Goal: Task Accomplishment & Management: Use online tool/utility

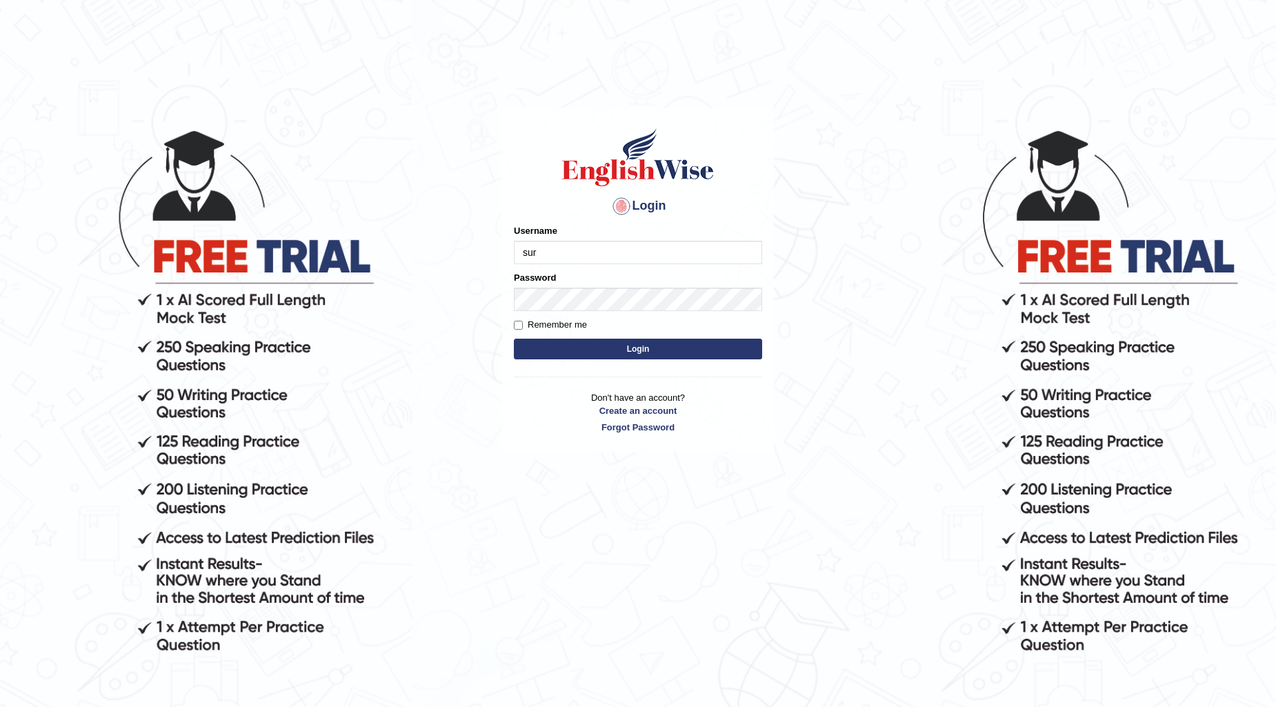
type input "Surbhi1315"
click at [633, 350] on button "Login" at bounding box center [638, 349] width 248 height 21
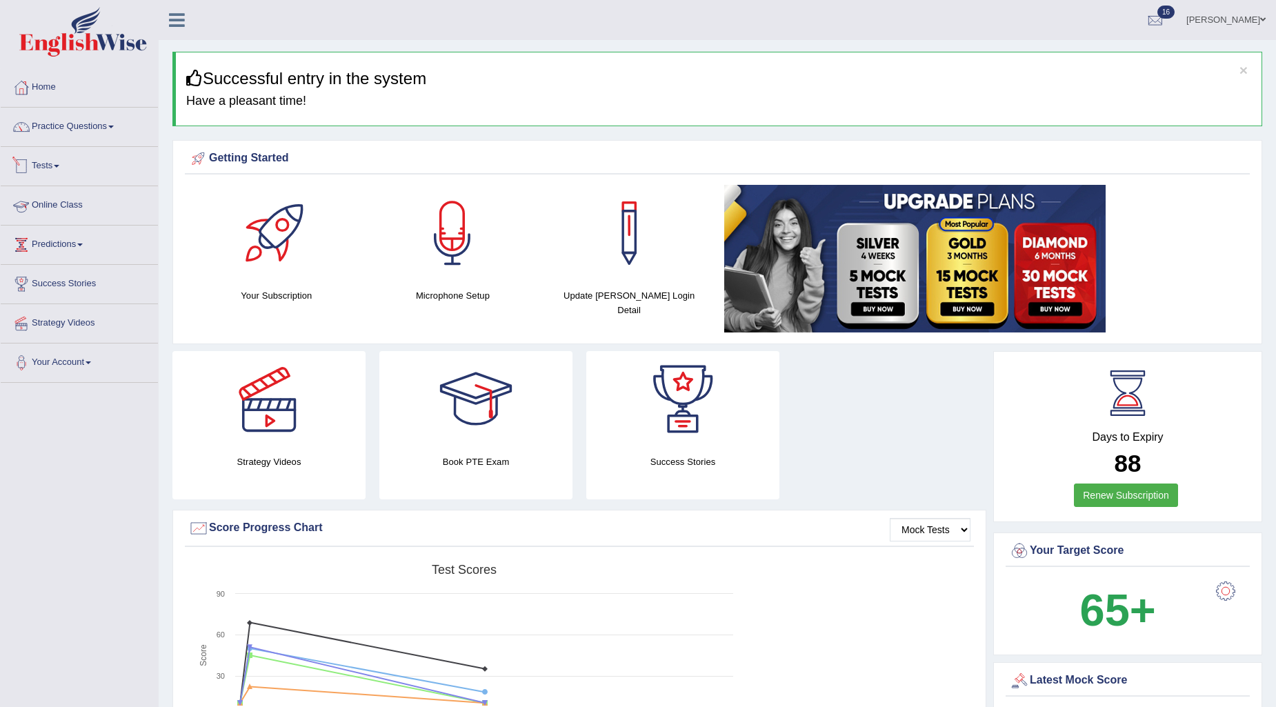
click at [43, 164] on link "Tests" at bounding box center [79, 164] width 157 height 34
click at [61, 221] on link "Take Mock Test" at bounding box center [90, 222] width 129 height 25
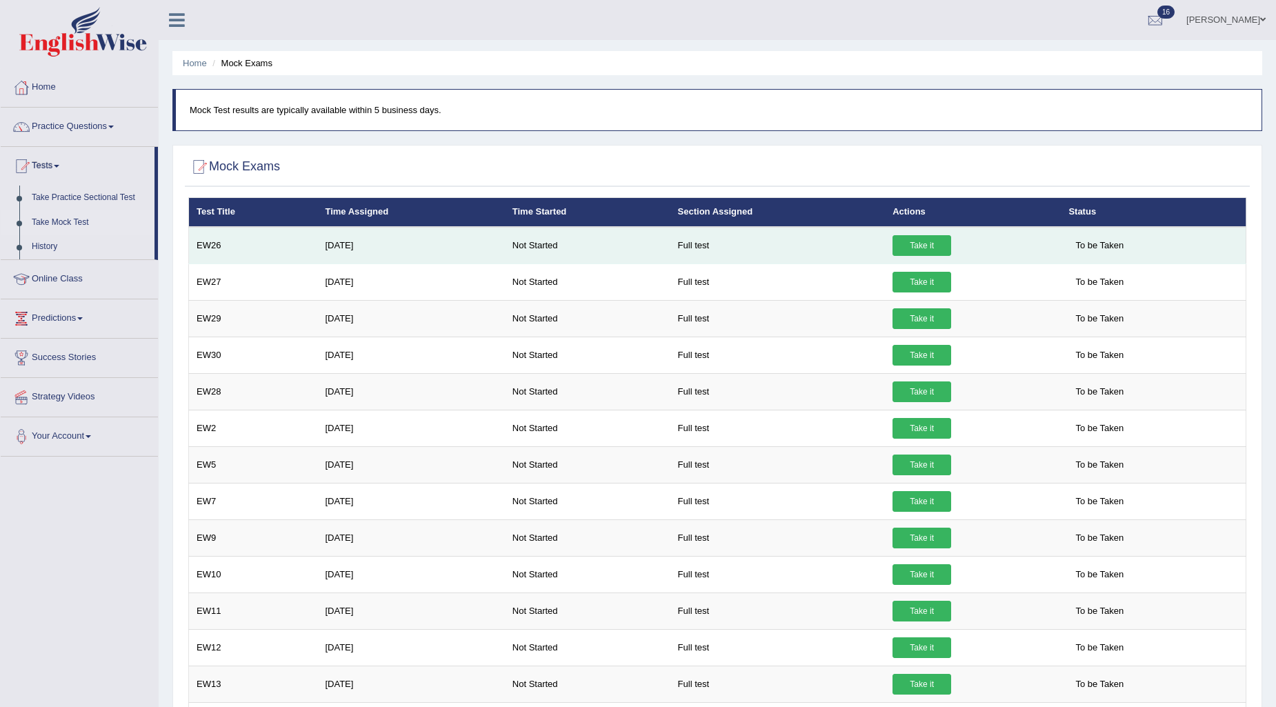
click at [940, 248] on link "Take it" at bounding box center [922, 245] width 59 height 21
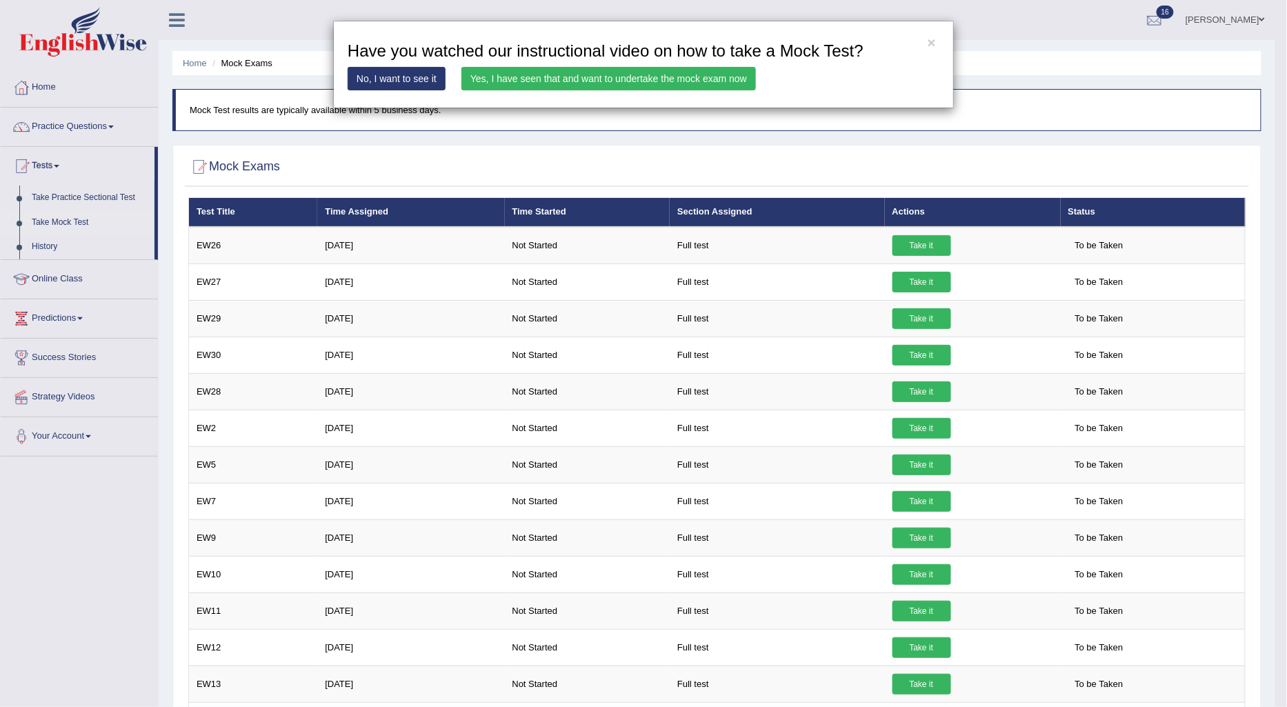
click at [533, 79] on link "Yes, I have seen that and want to undertake the mock exam now" at bounding box center [609, 78] width 295 height 23
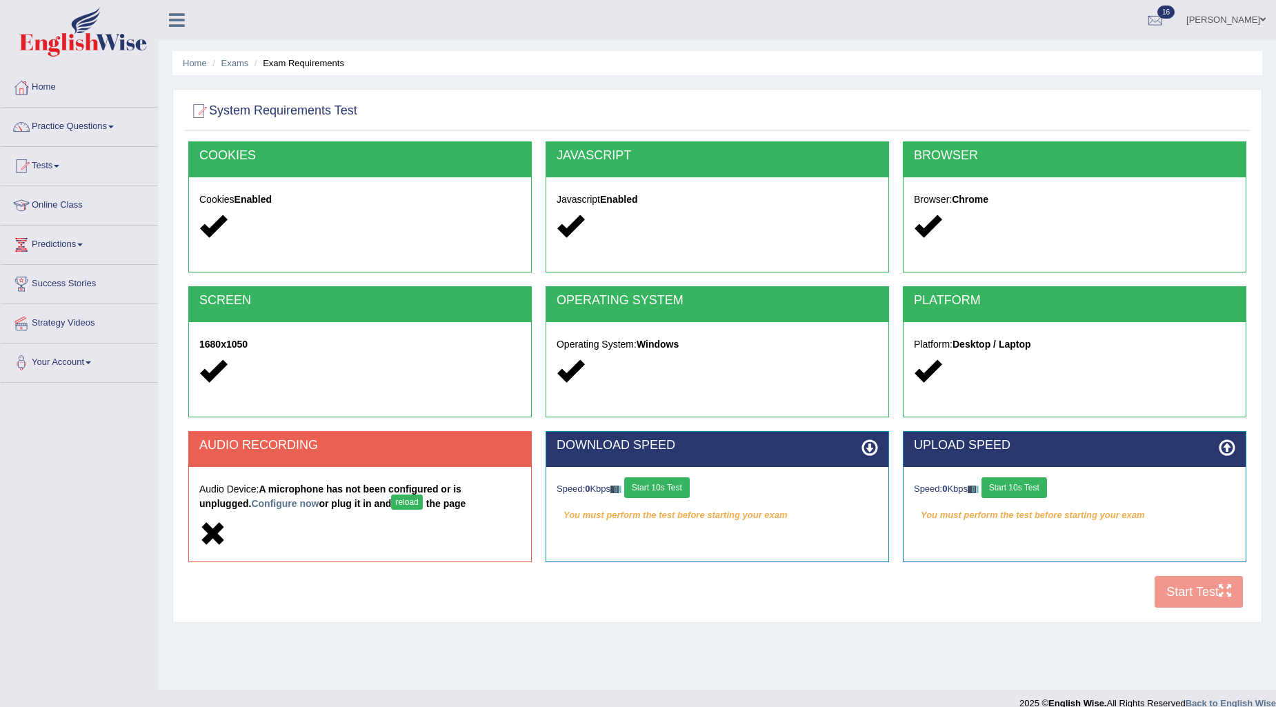
click at [668, 484] on button "Start 10s Test" at bounding box center [657, 487] width 66 height 21
click at [391, 501] on button "reload" at bounding box center [406, 502] width 31 height 15
click at [391, 502] on button "reload" at bounding box center [406, 502] width 31 height 15
click at [255, 502] on link "Configure now" at bounding box center [285, 503] width 68 height 11
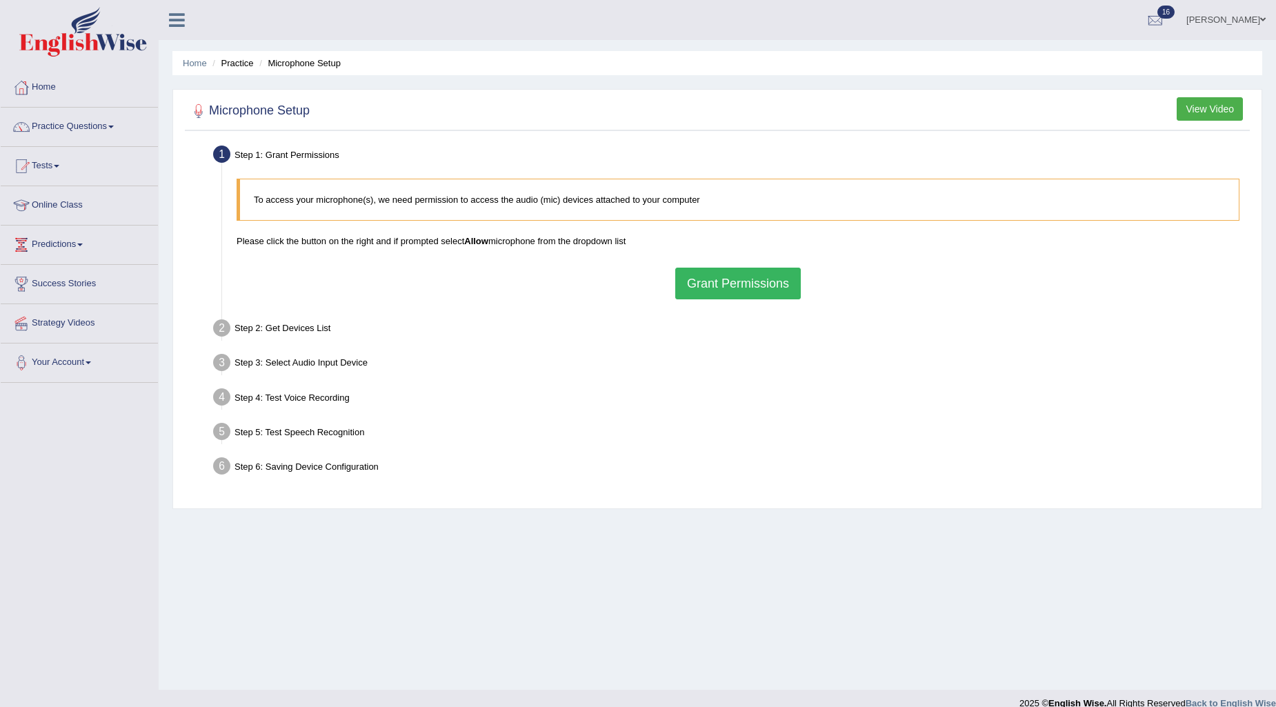
click at [776, 297] on button "Grant Permissions" at bounding box center [738, 284] width 126 height 32
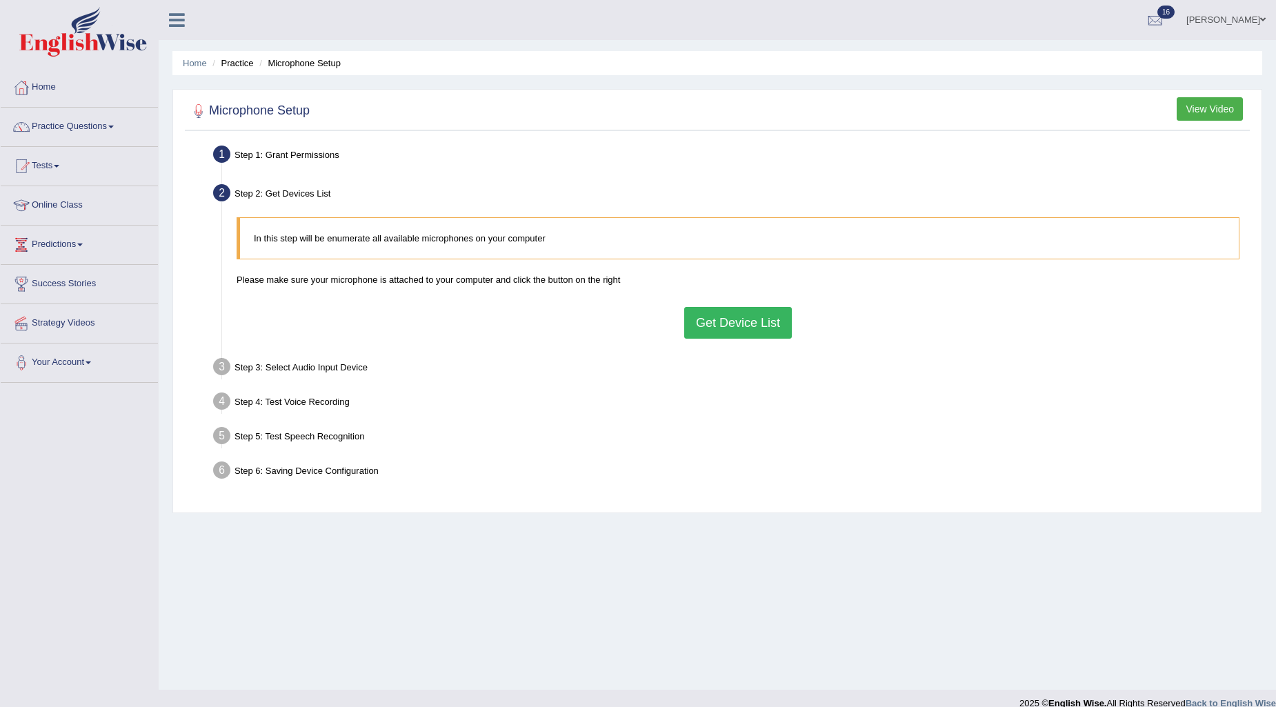
click at [723, 328] on button "Get Device List" at bounding box center [738, 323] width 108 height 32
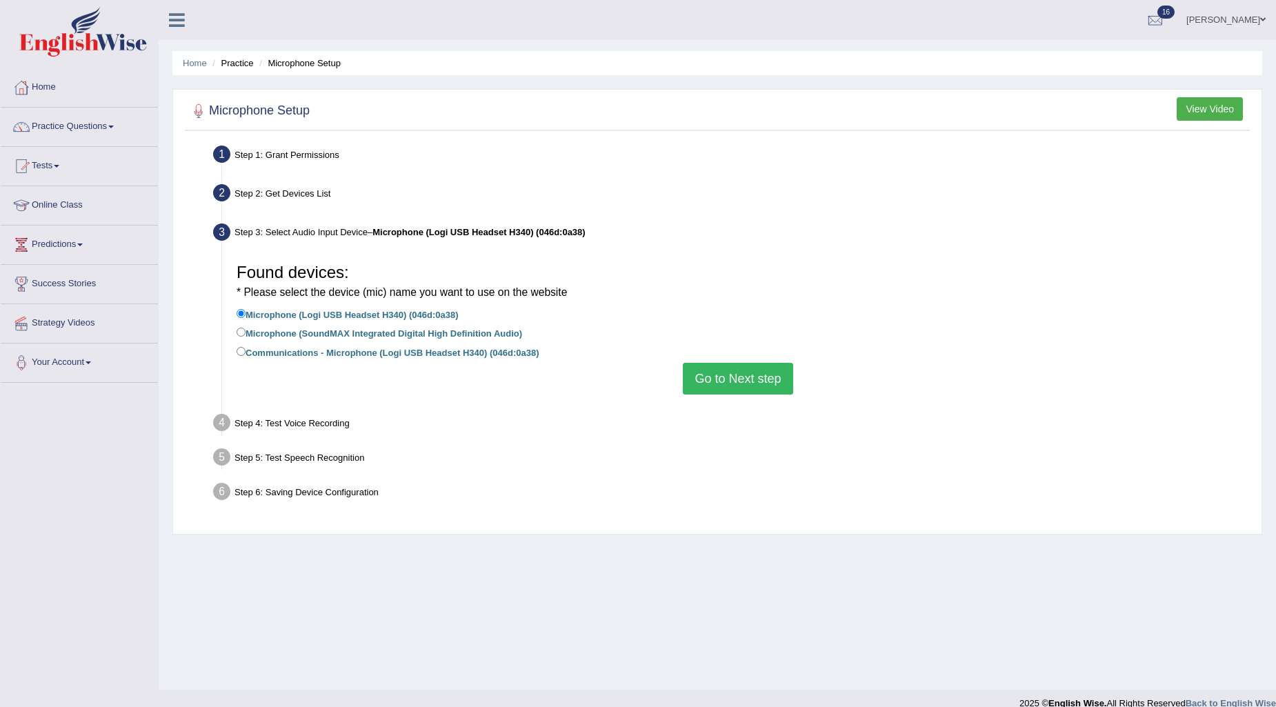
click at [720, 379] on button "Go to Next step" at bounding box center [738, 379] width 110 height 32
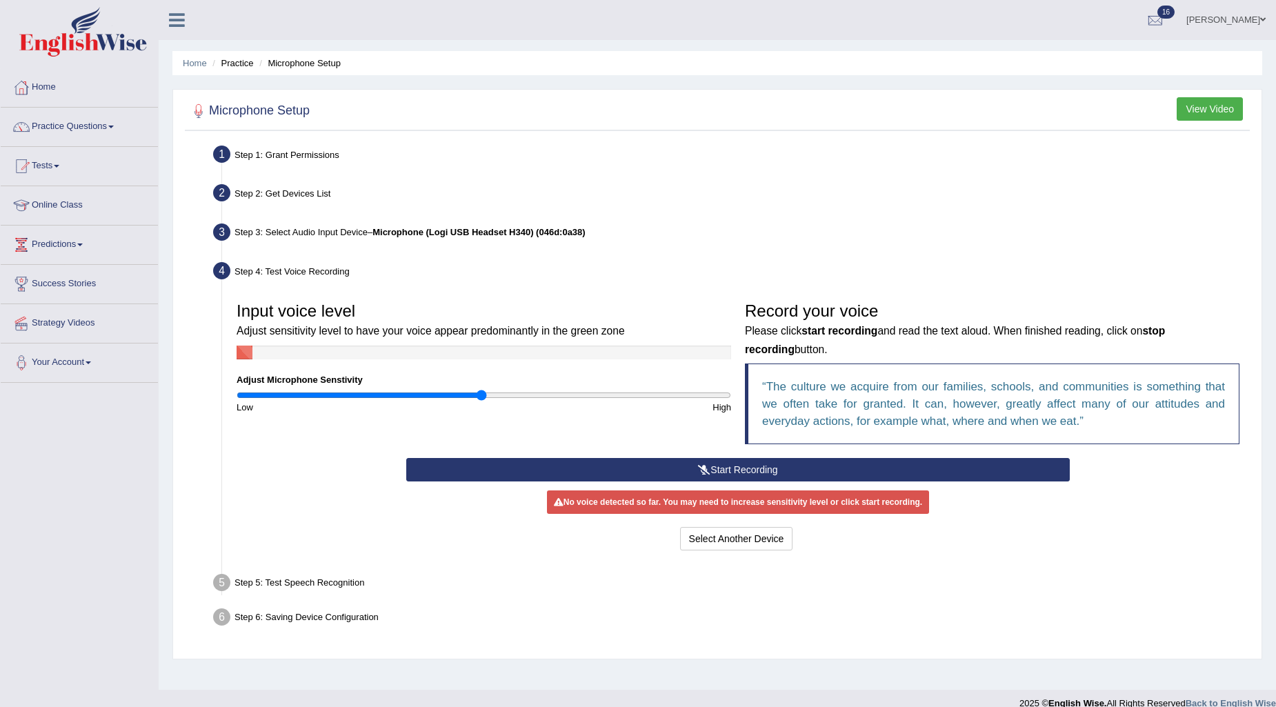
click at [744, 465] on button "Start Recording" at bounding box center [738, 469] width 664 height 23
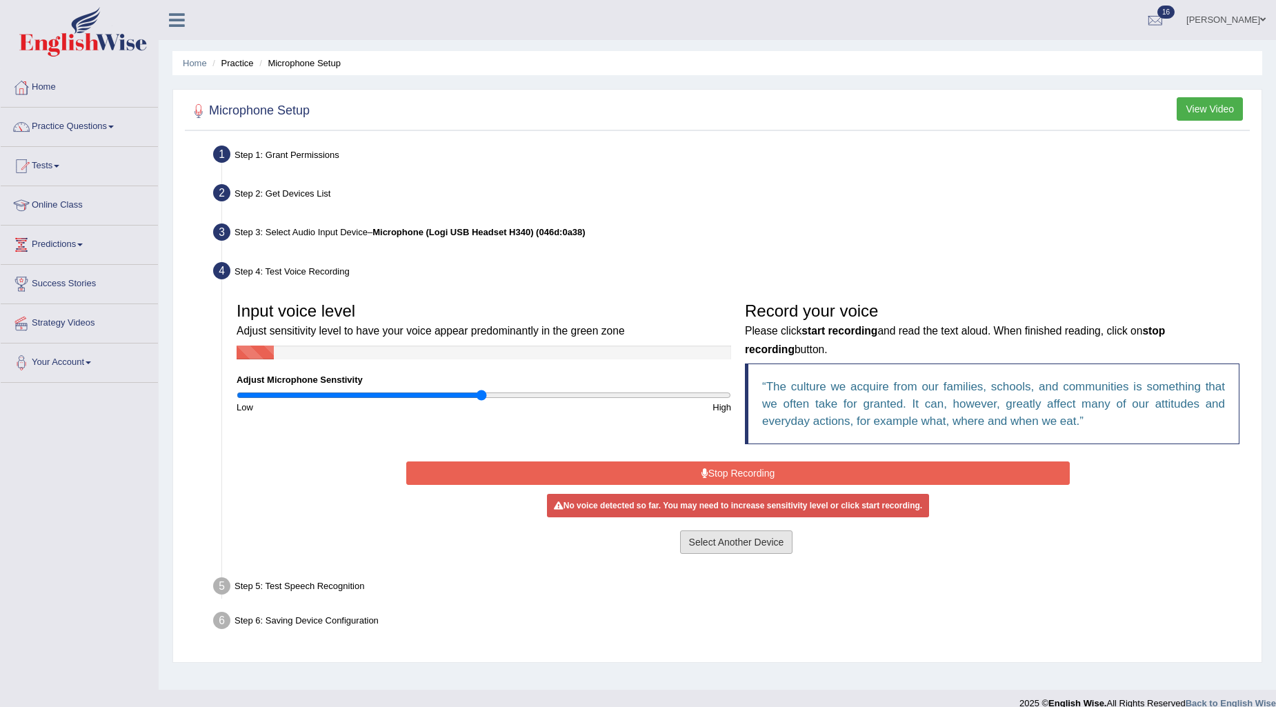
click at [746, 534] on button "Select Another Device" at bounding box center [736, 542] width 113 height 23
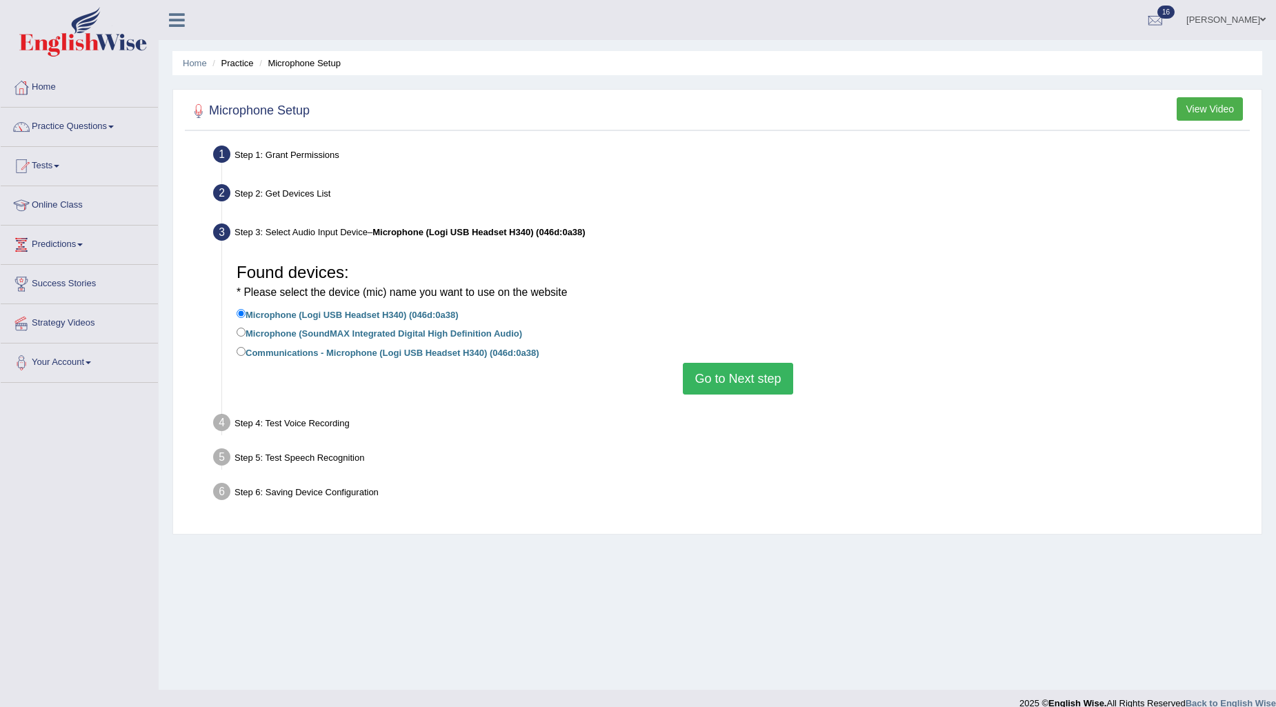
click at [249, 337] on label "Microphone (SoundMAX Integrated Digital High Definition Audio)" at bounding box center [380, 332] width 286 height 15
click at [246, 337] on input "Microphone (SoundMAX Integrated Digital High Definition Audio)" at bounding box center [241, 332] width 9 height 9
radio input "true"
click at [728, 378] on button "Go to Next step" at bounding box center [738, 379] width 110 height 32
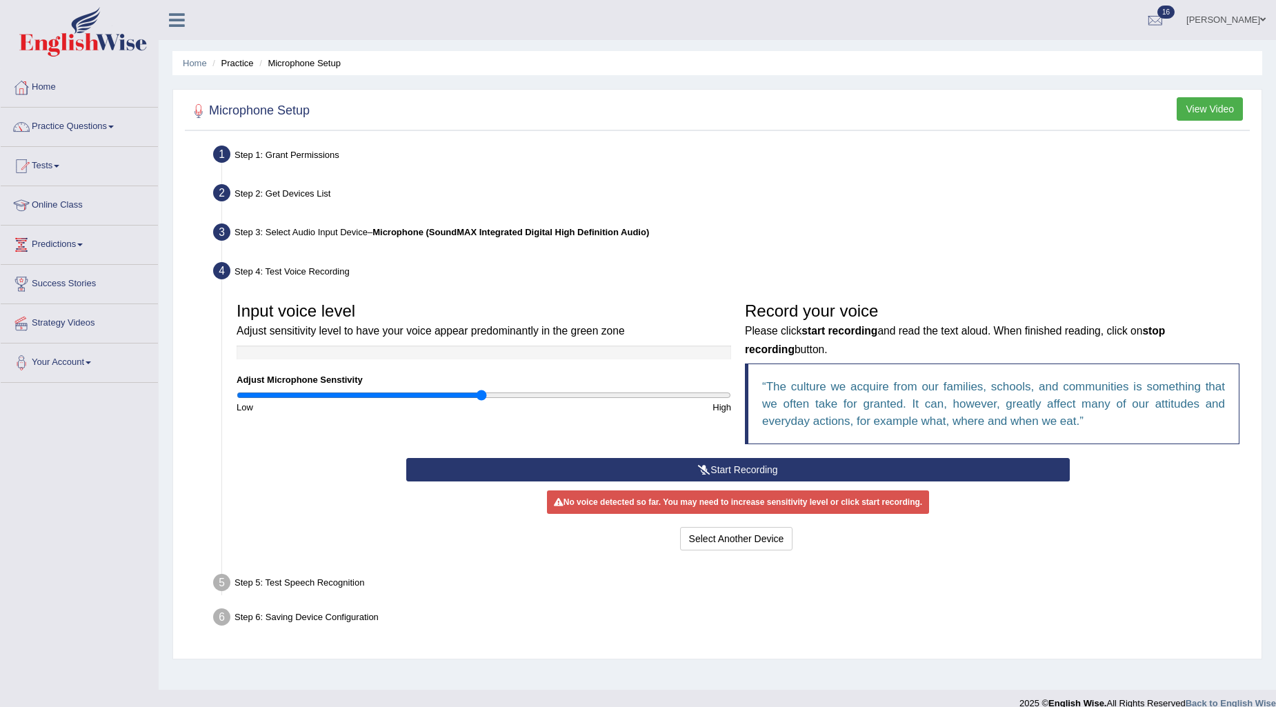
click at [752, 466] on button "Start Recording" at bounding box center [738, 469] width 664 height 23
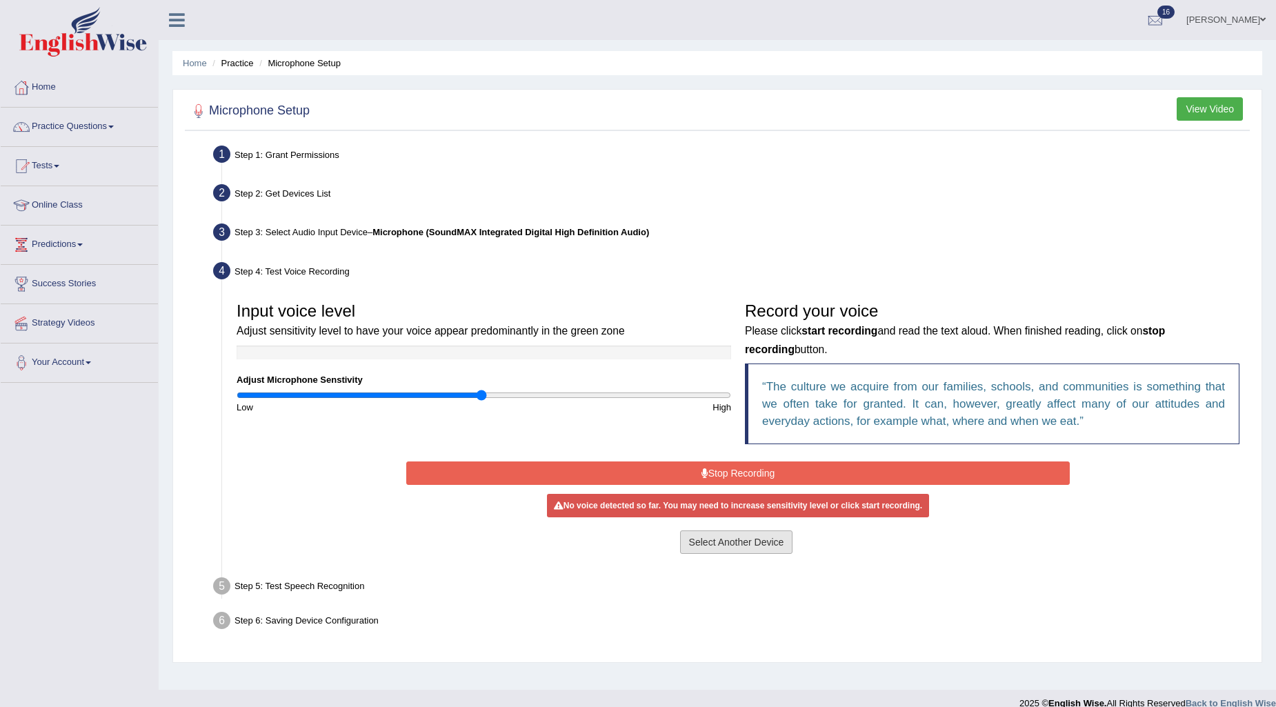
click at [717, 544] on button "Select Another Device" at bounding box center [736, 542] width 113 height 23
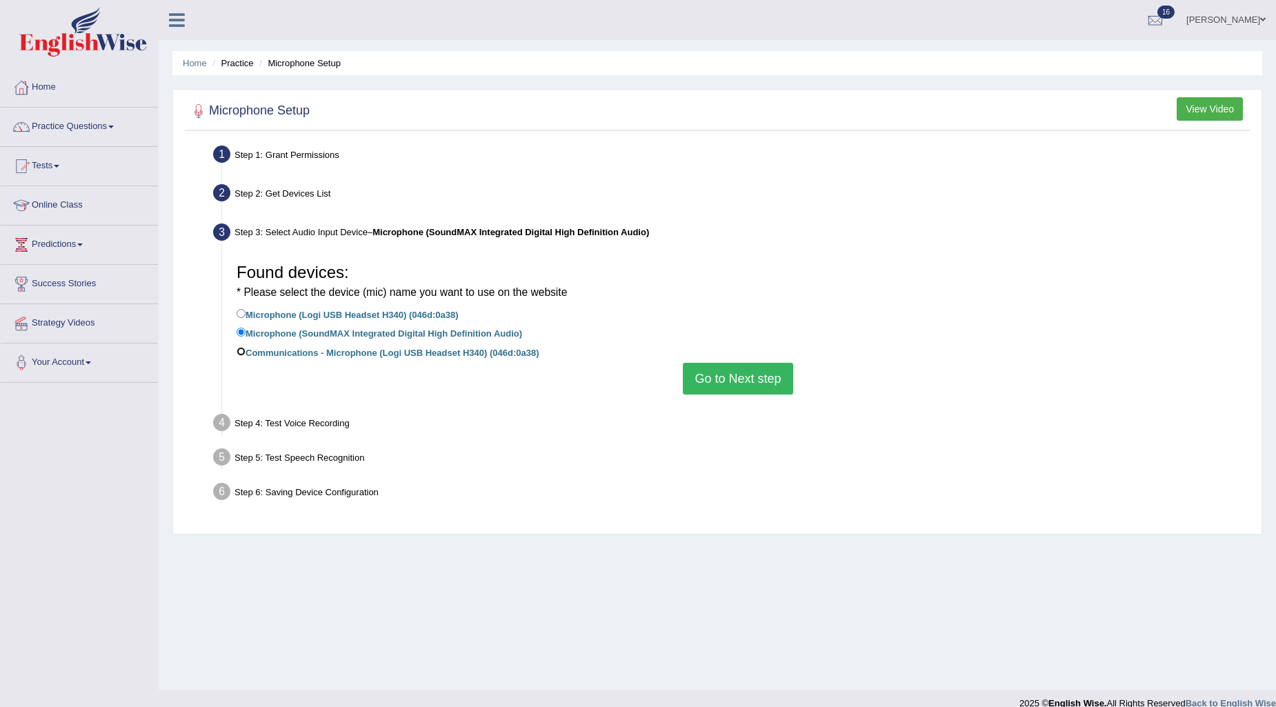
click at [244, 350] on input "Communications - Microphone (Logi USB Headset H340) (046d:0a38)" at bounding box center [241, 351] width 9 height 9
radio input "true"
click at [723, 375] on button "Go to Next step" at bounding box center [738, 379] width 110 height 32
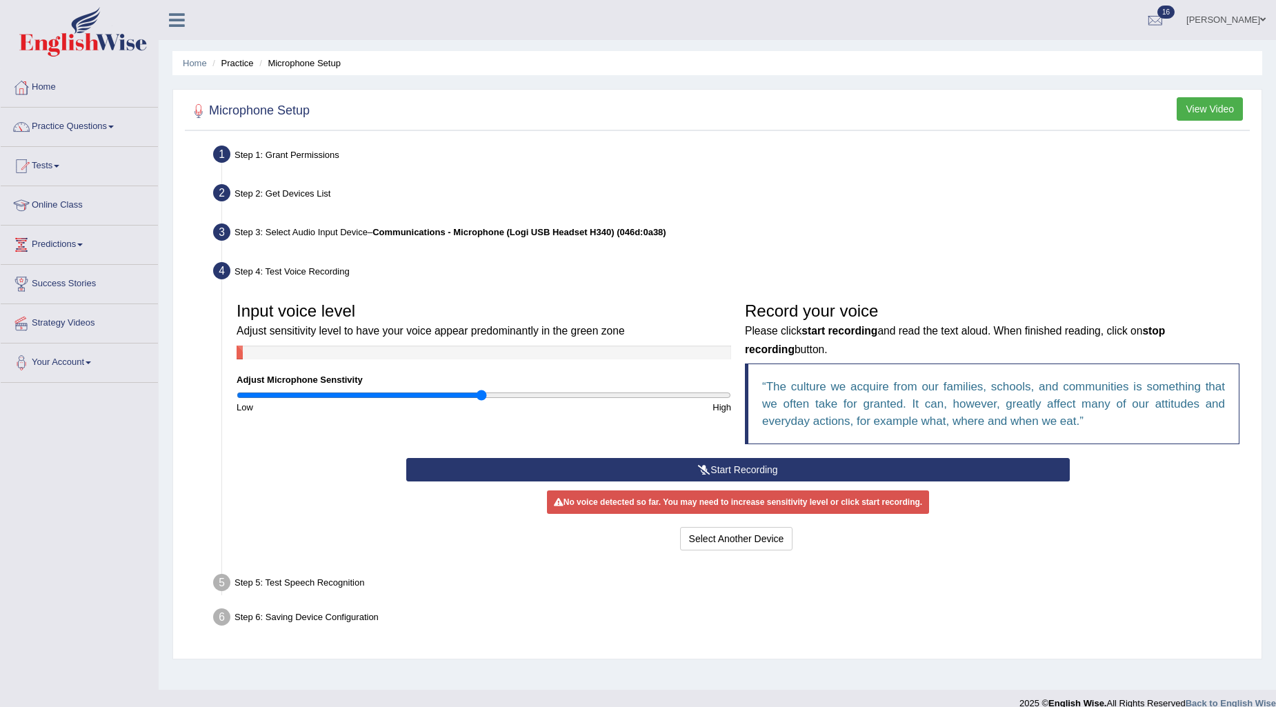
click at [727, 457] on div "Input voice level Adjust sensitivity level to have your voice appear predominan…" at bounding box center [738, 376] width 1017 height 163
click at [706, 466] on icon at bounding box center [704, 470] width 12 height 10
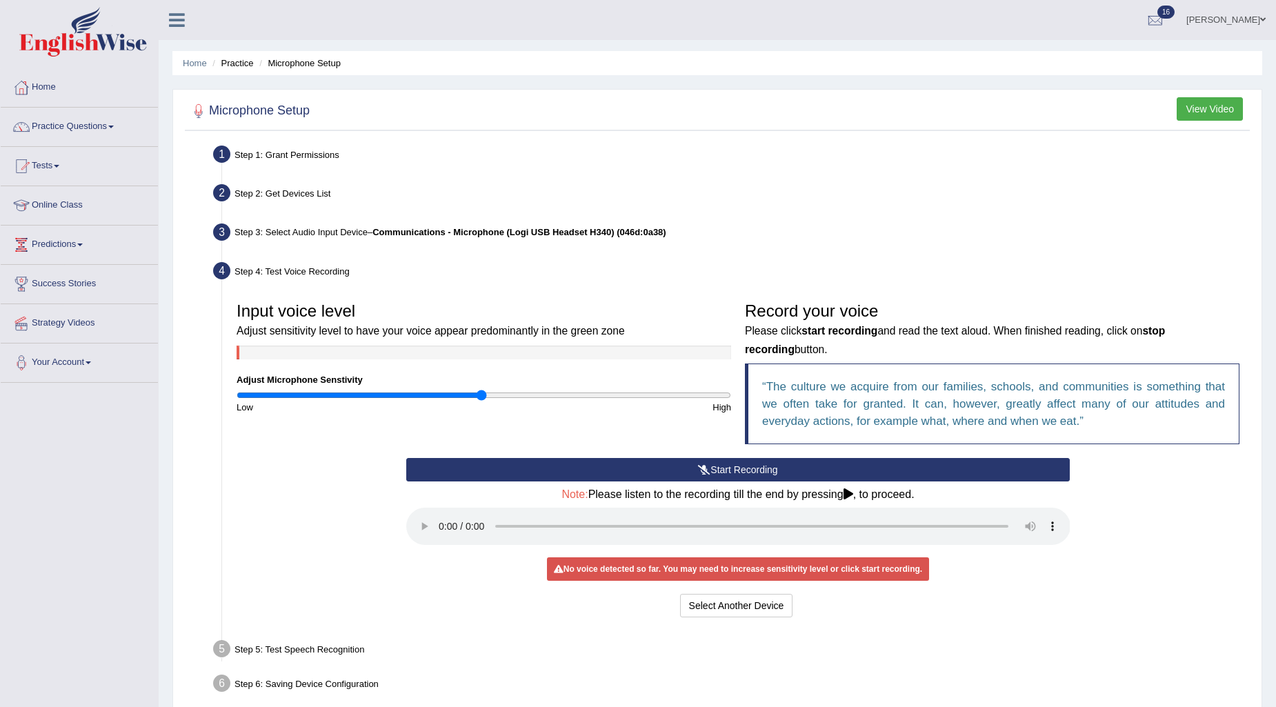
click at [736, 471] on button "Start Recording" at bounding box center [738, 469] width 664 height 23
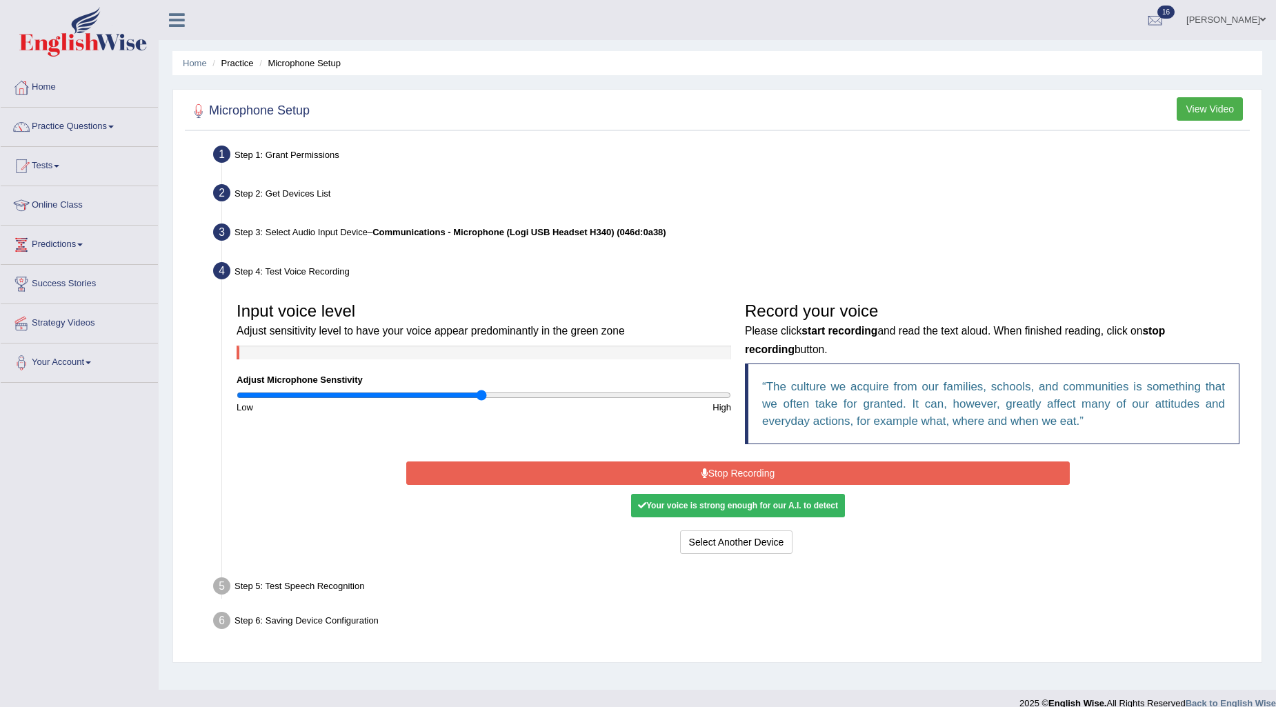
click at [725, 465] on button "Stop Recording" at bounding box center [738, 473] width 664 height 23
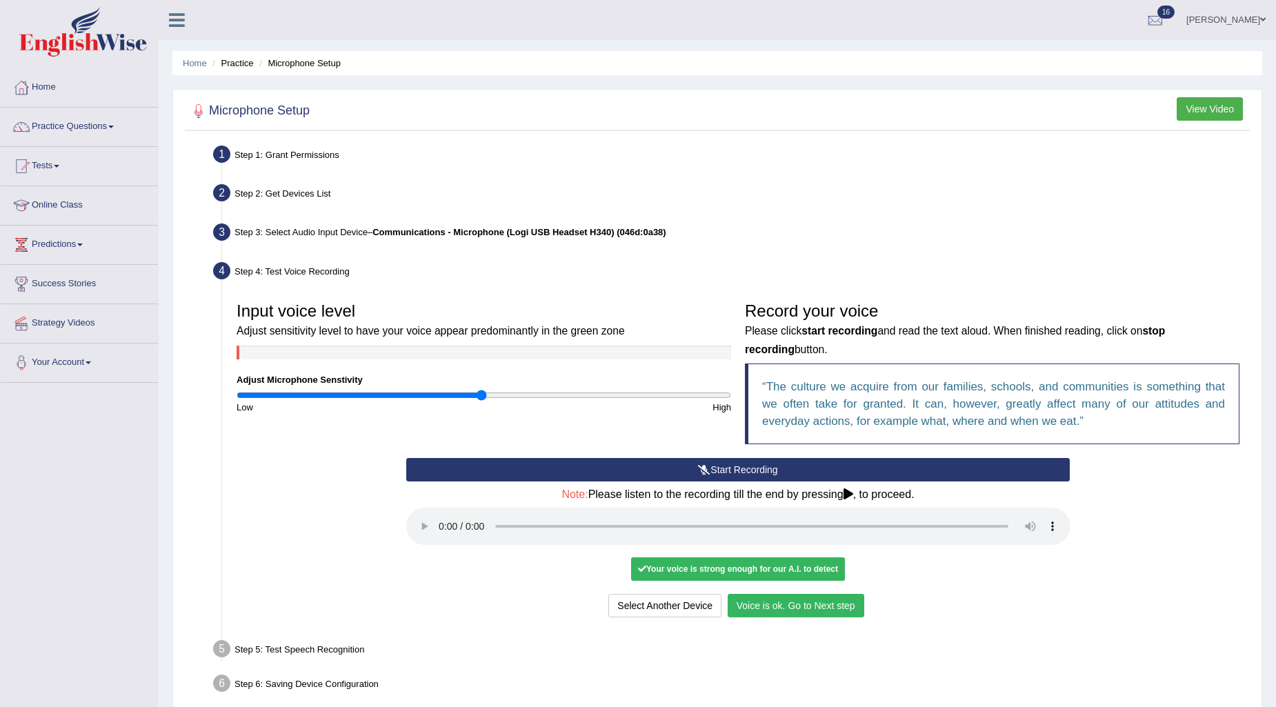
click at [809, 610] on button "Voice is ok. Go to Next step" at bounding box center [796, 605] width 137 height 23
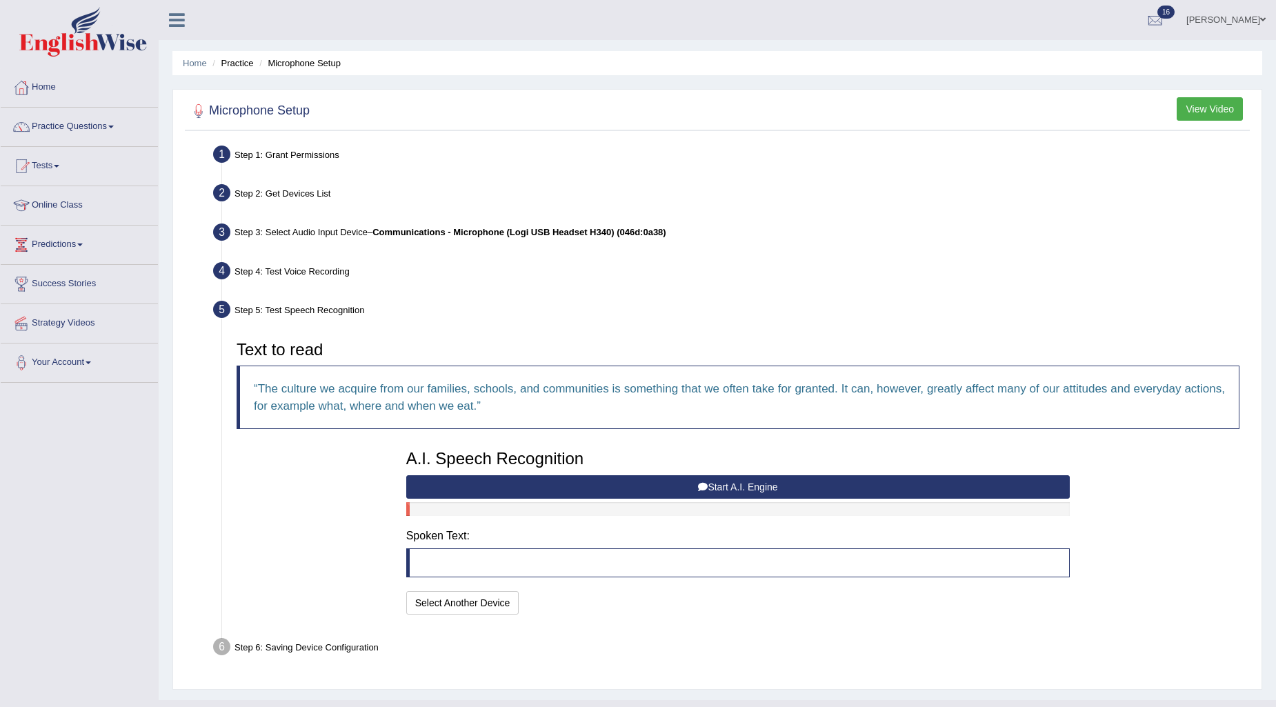
click at [749, 483] on button "Start A.I. Engine" at bounding box center [738, 486] width 664 height 23
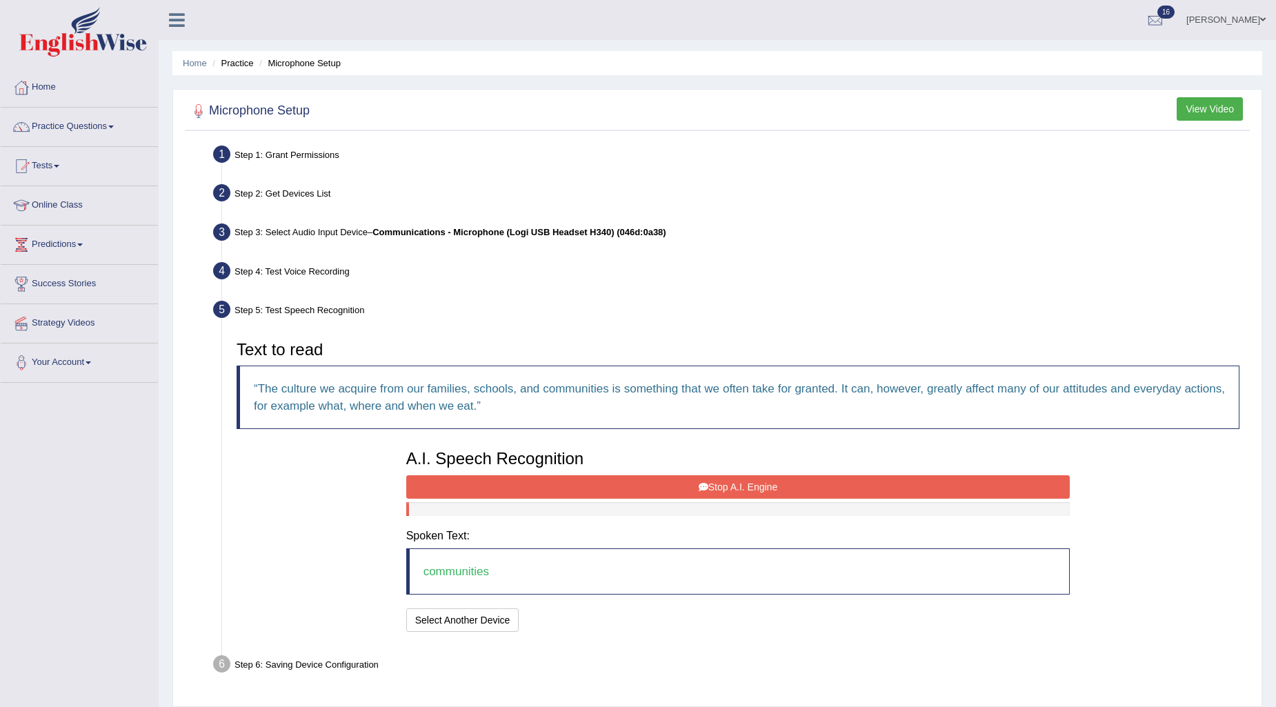
click at [769, 481] on button "Stop A.I. Engine" at bounding box center [738, 486] width 664 height 23
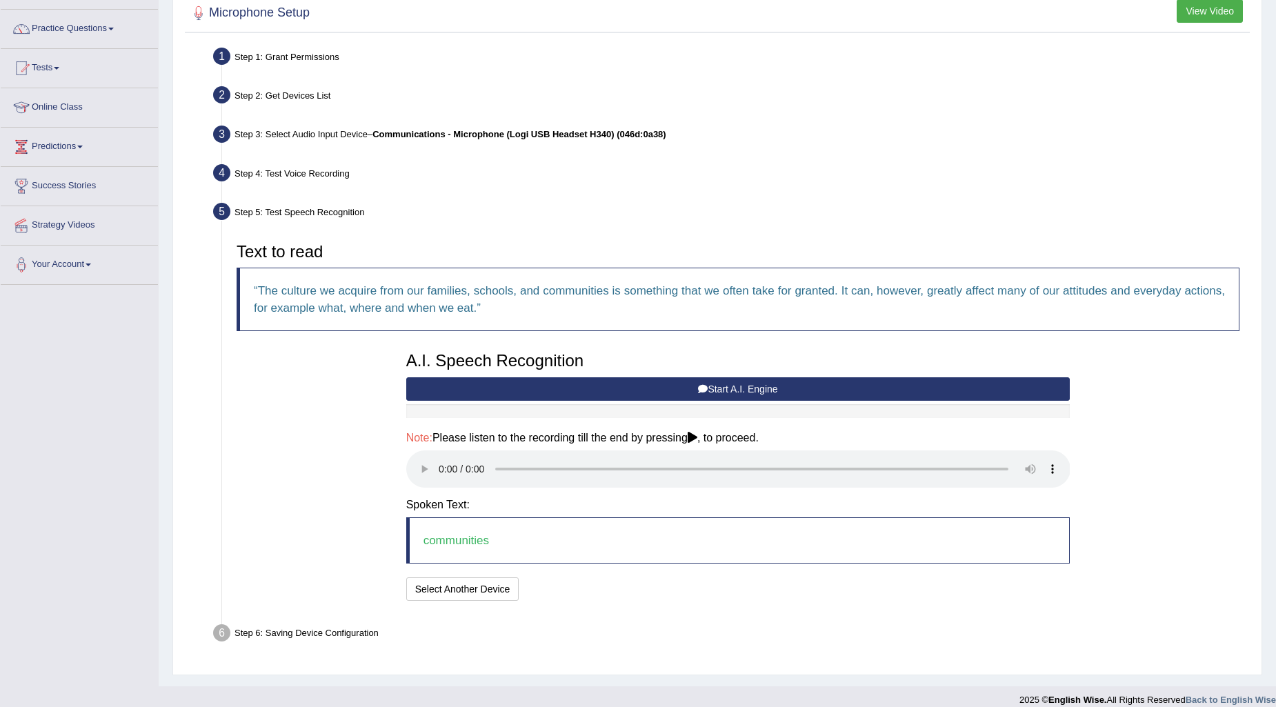
scroll to position [110, 0]
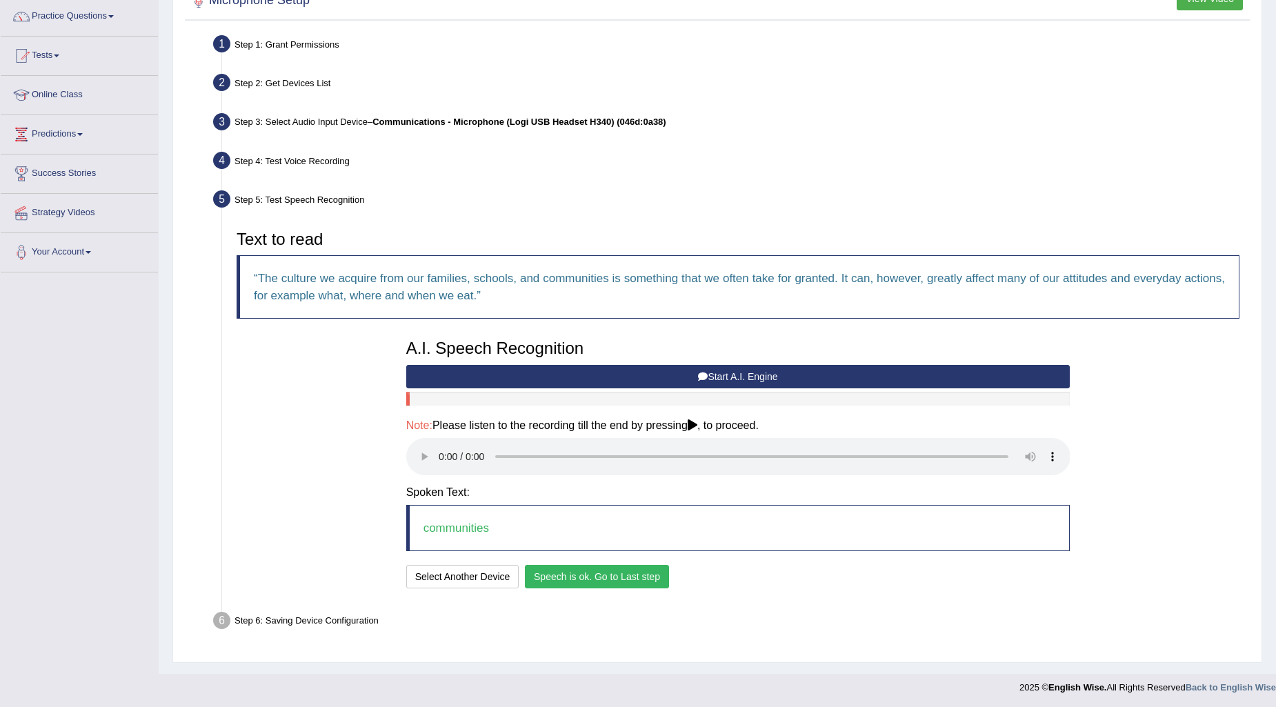
click at [644, 577] on button "Speech is ok. Go to Last step" at bounding box center [597, 576] width 144 height 23
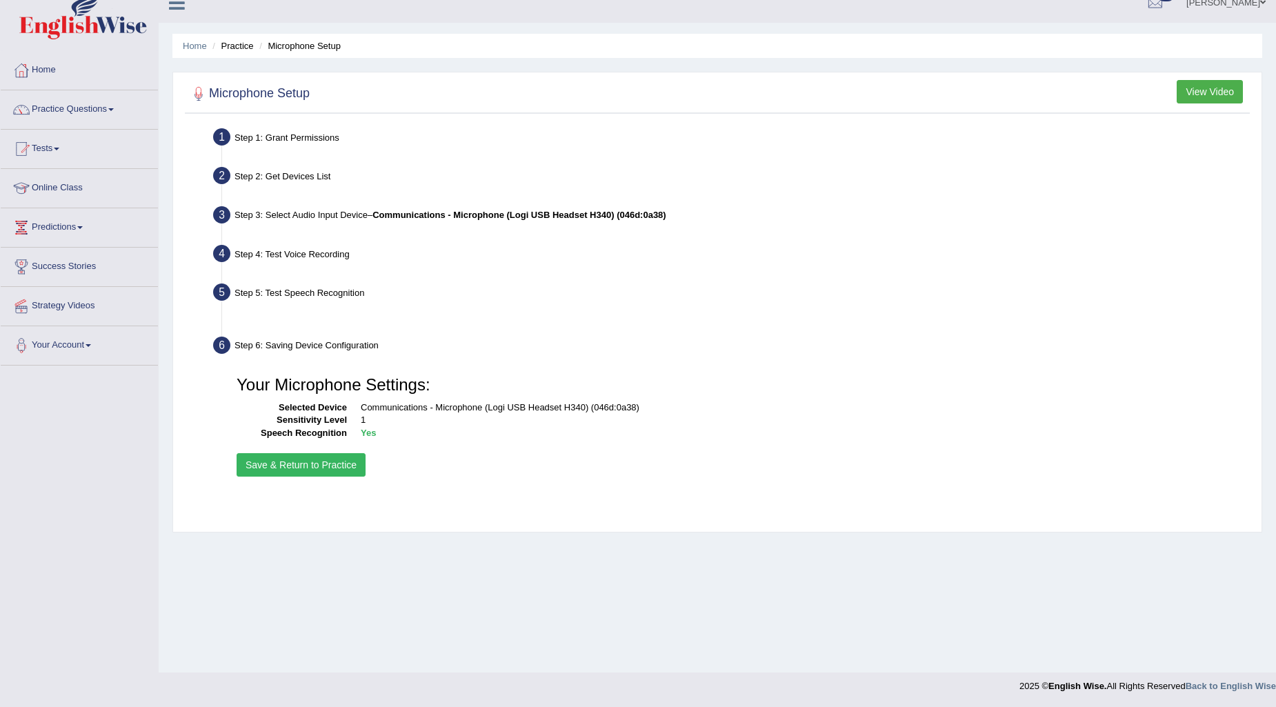
scroll to position [17, 0]
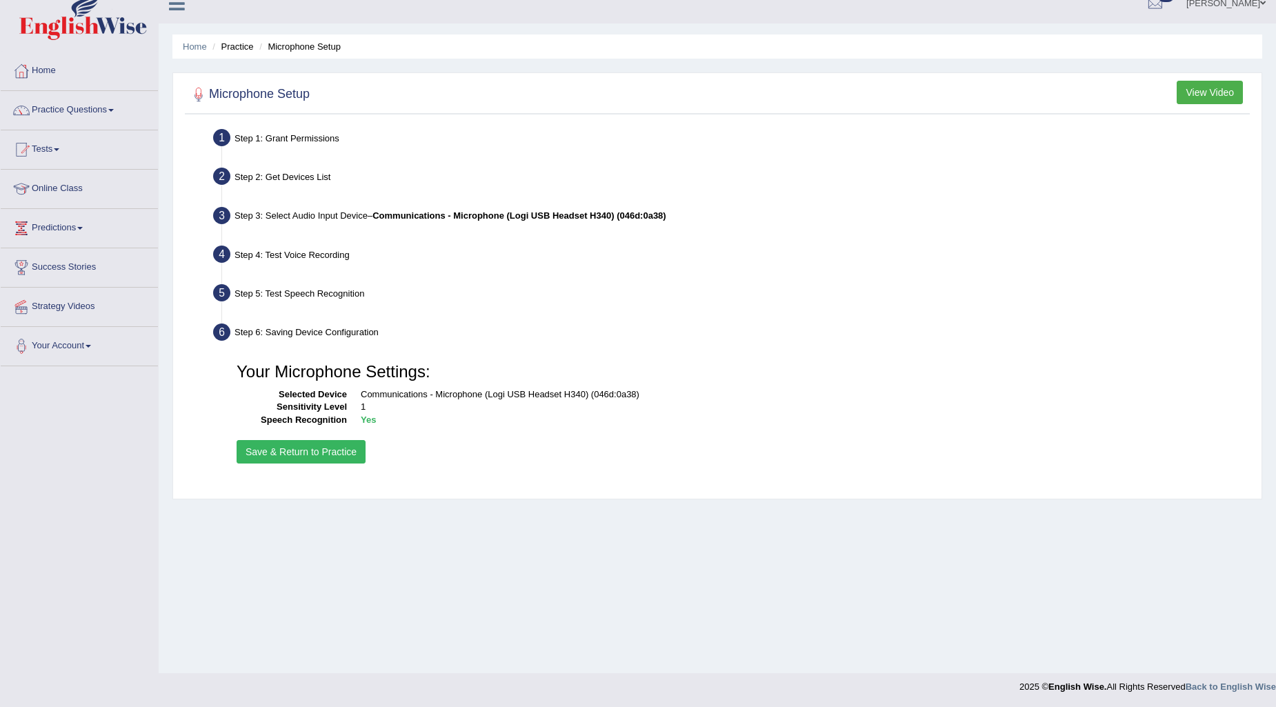
click at [330, 461] on button "Save & Return to Practice" at bounding box center [301, 451] width 129 height 23
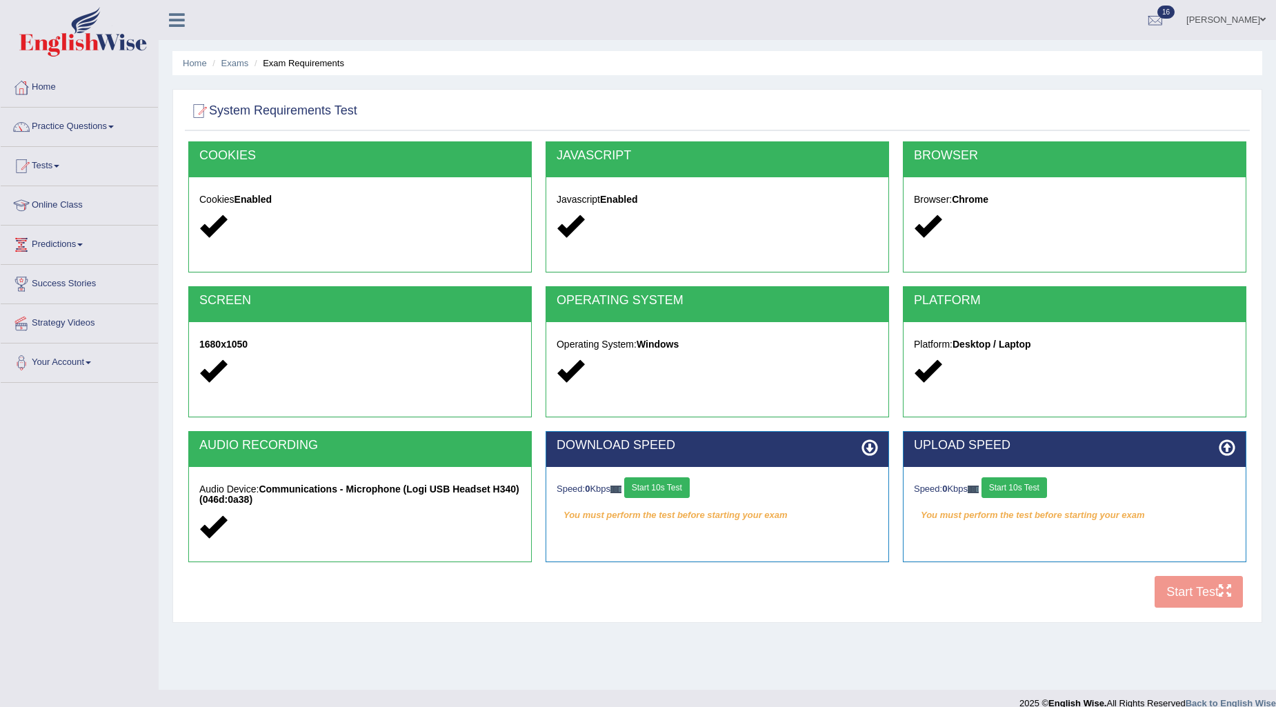
click at [666, 493] on button "Start 10s Test" at bounding box center [657, 487] width 66 height 21
click at [1036, 484] on button "Start 10s Test" at bounding box center [1015, 487] width 66 height 21
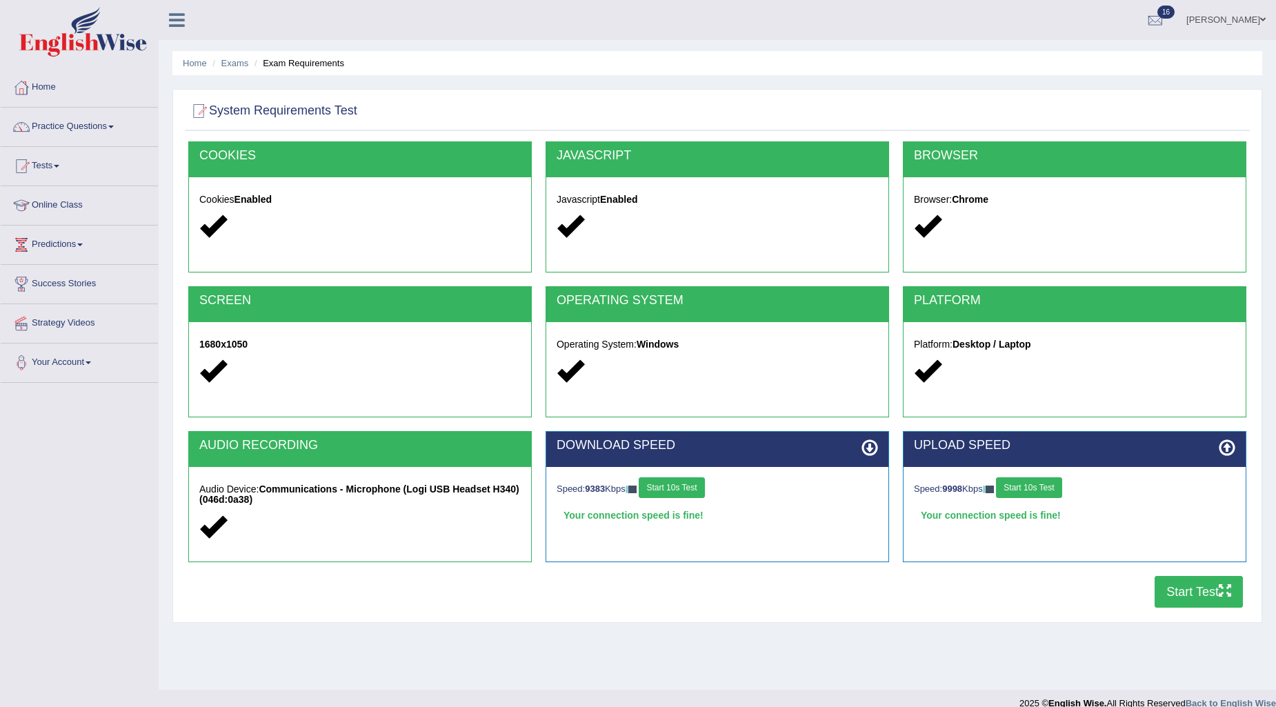
click at [1189, 589] on button "Start Test" at bounding box center [1199, 592] width 88 height 32
